Goal: Task Accomplishment & Management: Manage account settings

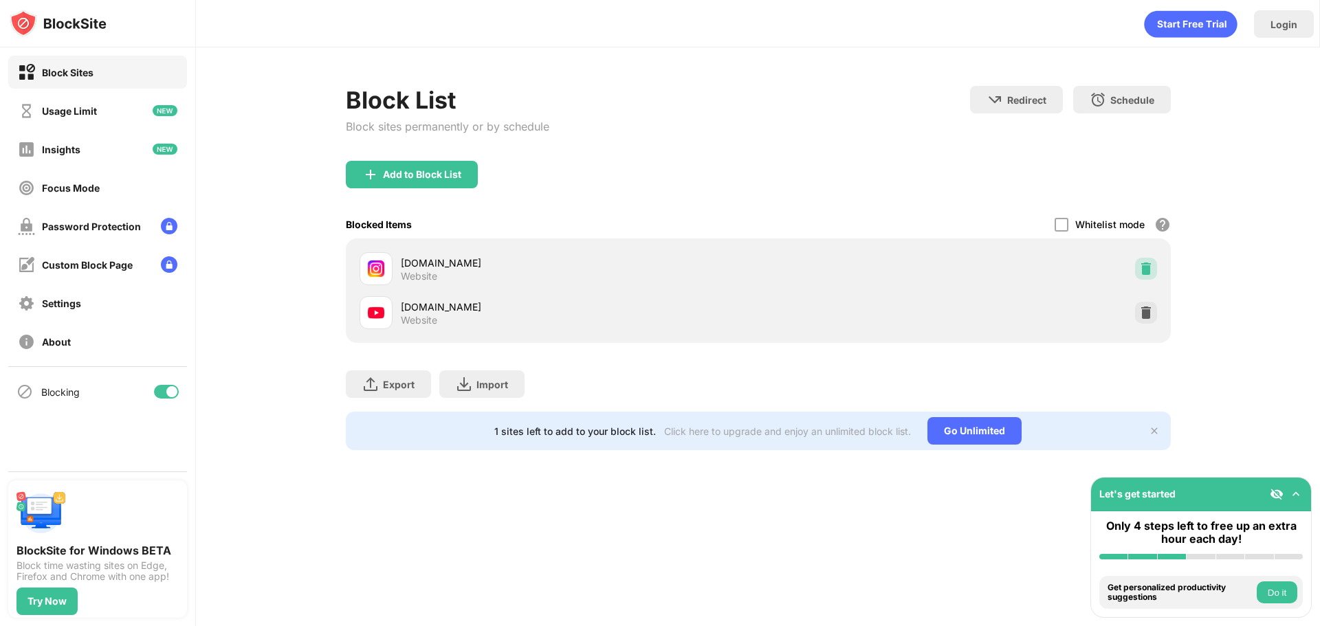
click at [1147, 273] on img at bounding box center [1146, 269] width 14 height 14
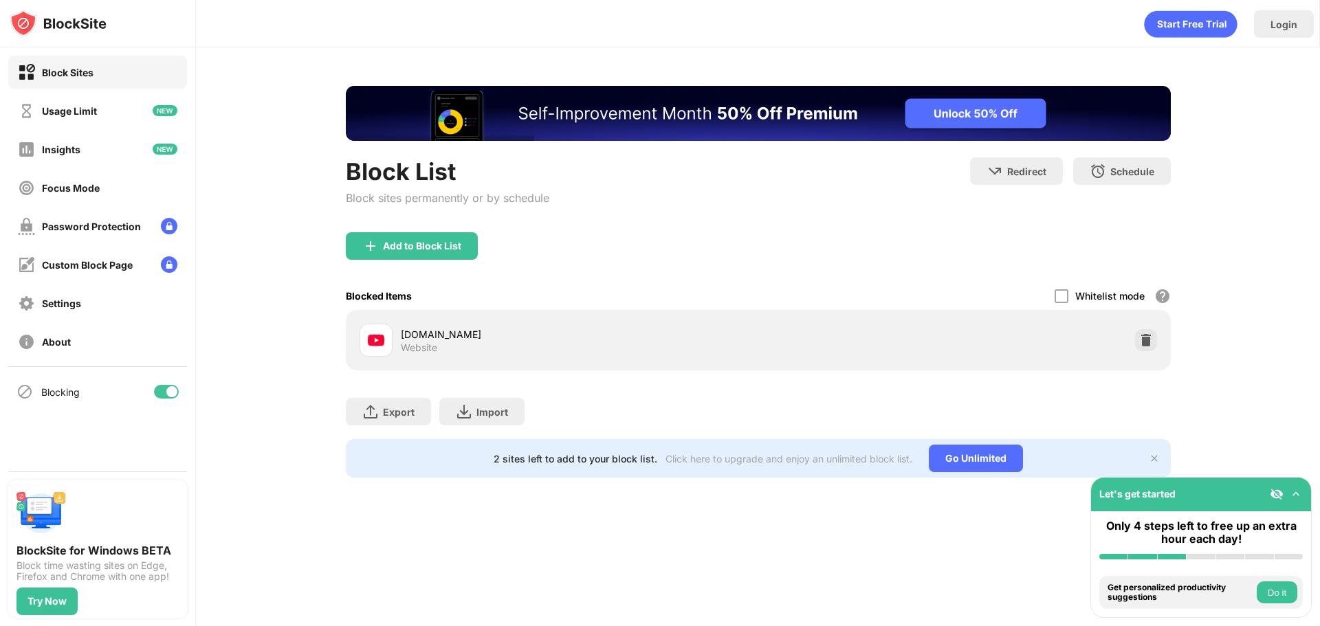
click at [1147, 273] on div "Add to Block List" at bounding box center [758, 256] width 825 height 49
click at [1144, 348] on div at bounding box center [1146, 340] width 22 height 22
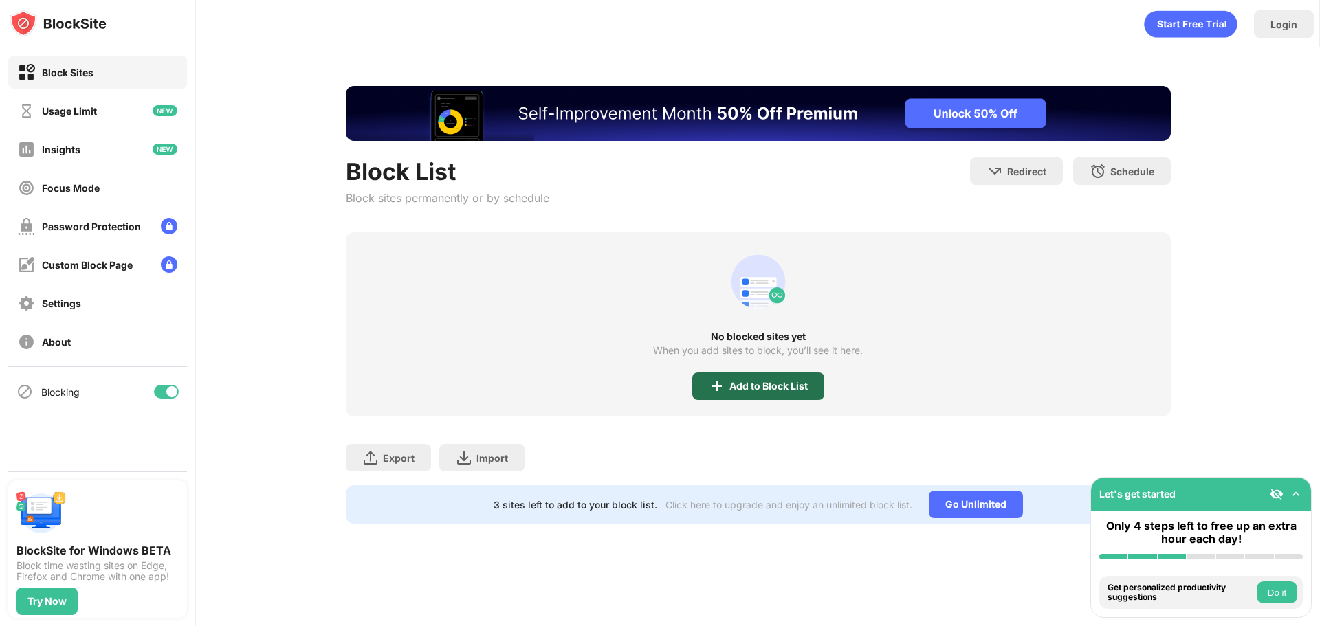
click at [755, 386] on div "Add to Block List" at bounding box center [768, 386] width 78 height 11
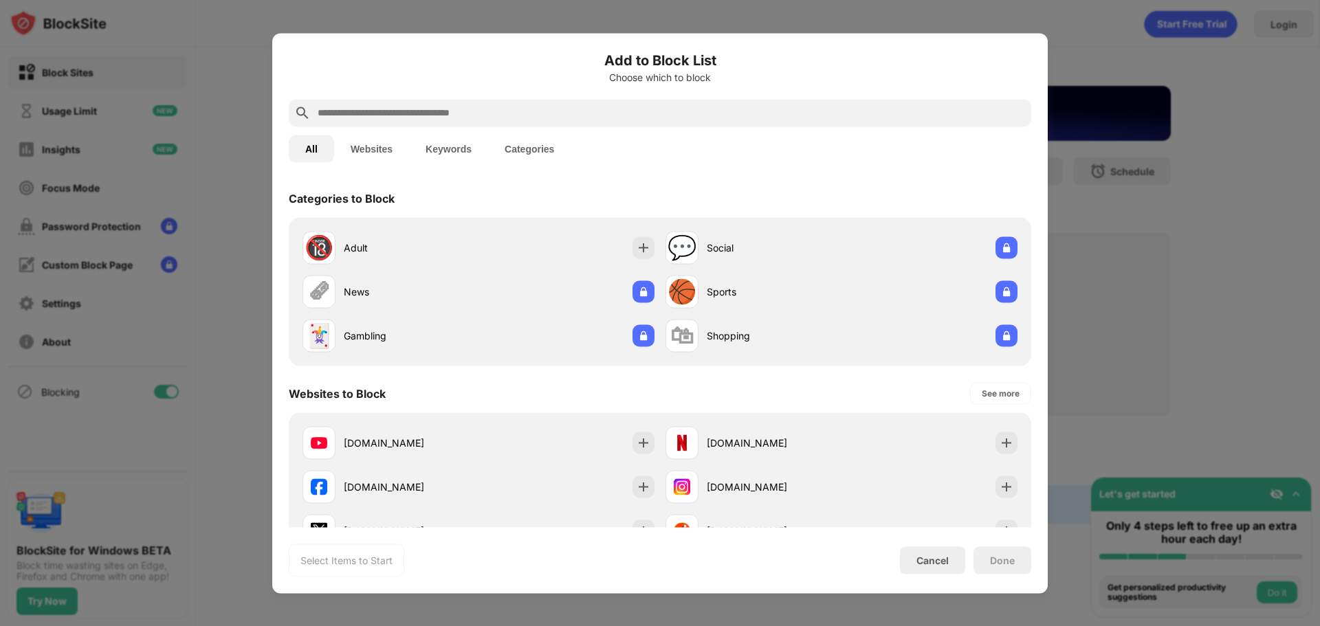
drag, startPoint x: 357, startPoint y: 144, endPoint x: 364, endPoint y: 140, distance: 8.6
click at [362, 140] on button "Websites" at bounding box center [371, 148] width 75 height 27
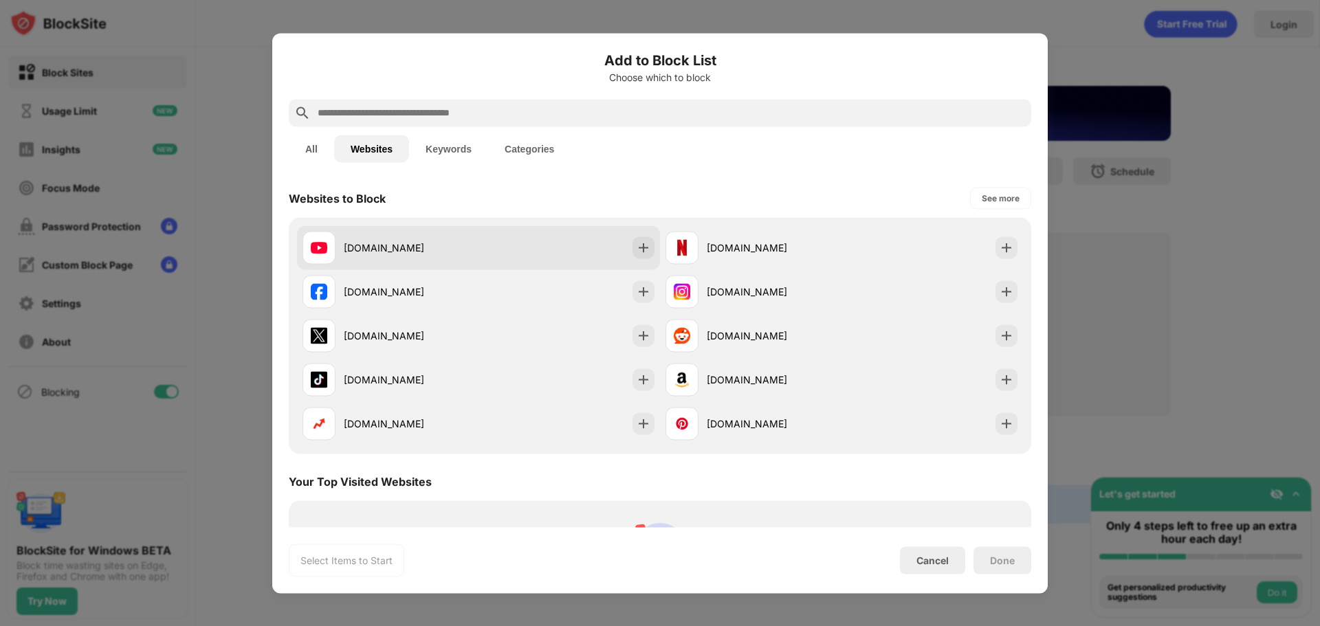
click at [501, 247] on div "[DOMAIN_NAME]" at bounding box center [478, 247] width 363 height 44
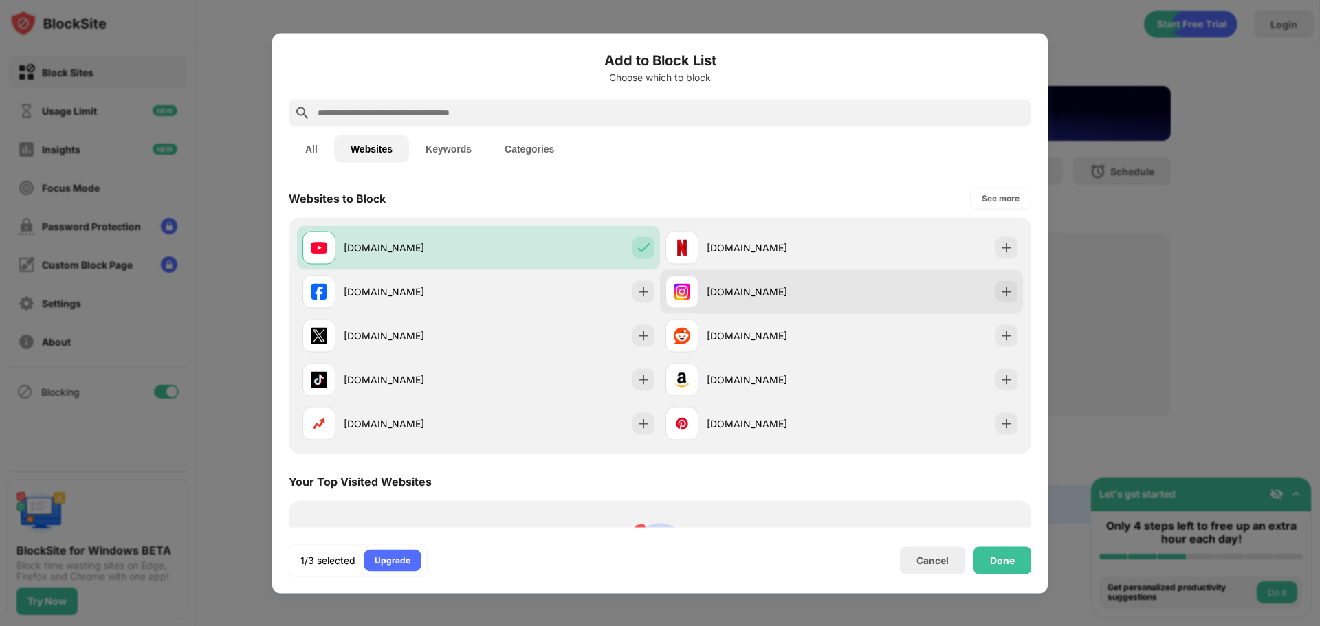
click at [786, 298] on div "[DOMAIN_NAME]" at bounding box center [774, 292] width 135 height 14
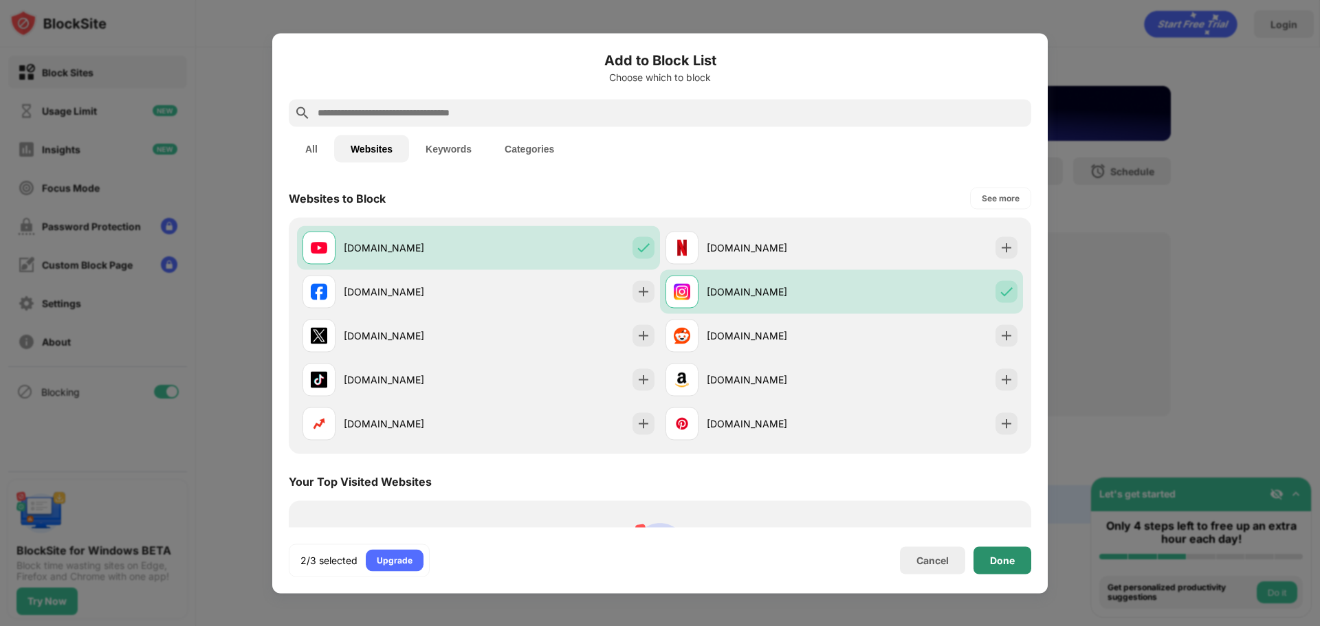
click at [1014, 548] on div "Done" at bounding box center [1002, 559] width 58 height 27
